Goal: Find specific page/section: Find specific page/section

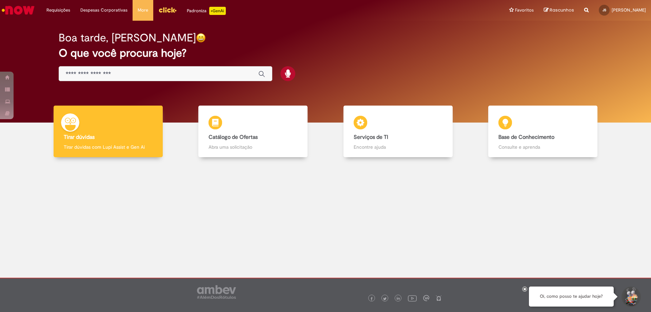
click at [416, 225] on div at bounding box center [325, 215] width 641 height 106
click at [59, 12] on li "Requisições Exibir Todas as Solicitações" at bounding box center [58, 10] width 34 height 20
click at [62, 27] on link "Exibir Todas as Solicitações" at bounding box center [79, 27] width 75 height 7
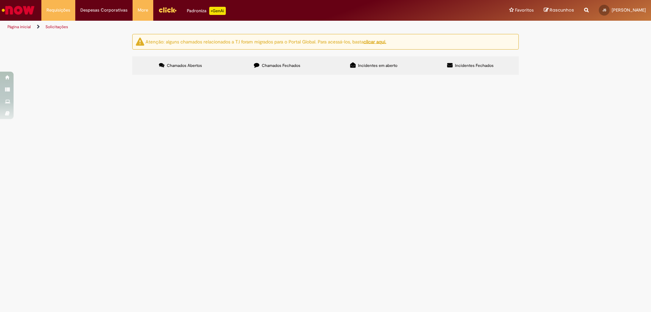
click at [371, 64] on span "Incidentes em aberto" at bounding box center [377, 65] width 39 height 5
click at [28, 25] on link "Página inicial" at bounding box center [18, 26] width 23 height 5
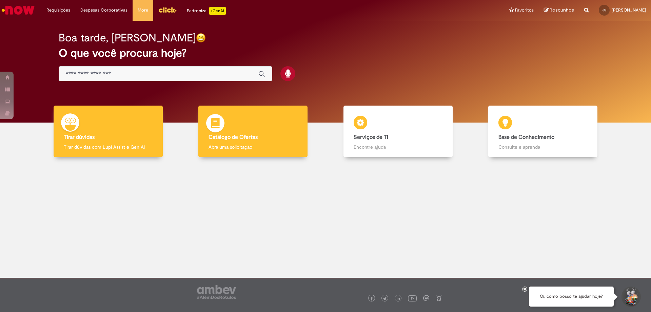
click at [240, 143] on div "Catálogo de Ofertas Catálogo de Ofertas Abra uma solicitação" at bounding box center [252, 132] width 109 height 52
